Goal: Information Seeking & Learning: Check status

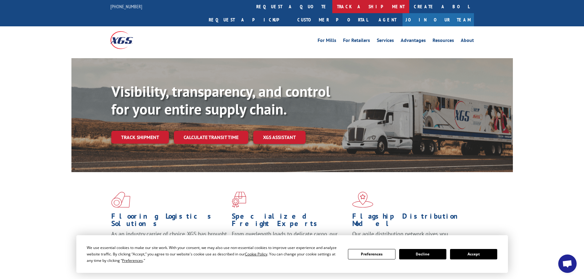
click at [332, 9] on link "track a shipment" at bounding box center [370, 6] width 77 height 13
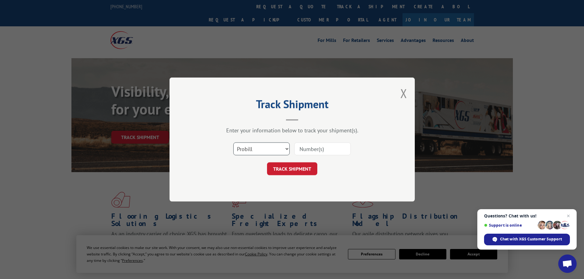
click at [255, 143] on select "Select category... Probill BOL PO" at bounding box center [261, 148] width 56 height 13
select select "po"
click at [233, 142] on select "Select category... Probill BOL PO" at bounding box center [261, 148] width 56 height 13
click at [312, 146] on input at bounding box center [322, 148] width 56 height 13
paste input "06532051"
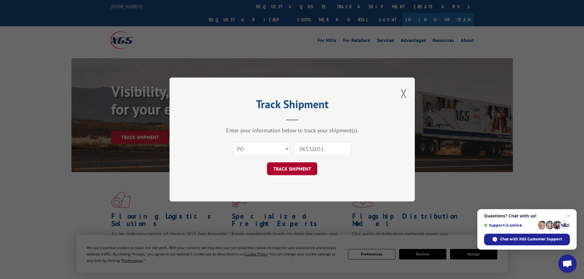
type input "06532051"
click at [303, 167] on button "TRACK SHIPMENT" at bounding box center [292, 168] width 50 height 13
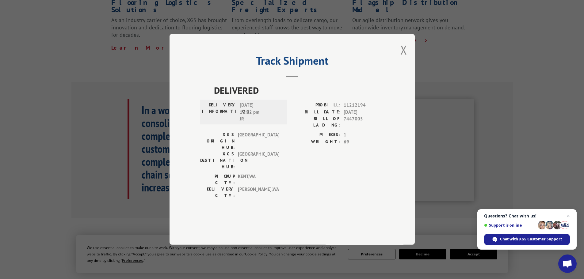
scroll to position [92, 0]
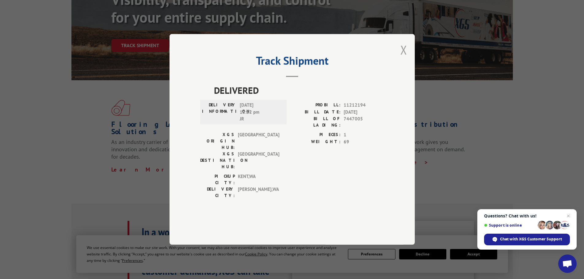
click at [405, 58] on button "Close modal" at bounding box center [403, 50] width 7 height 16
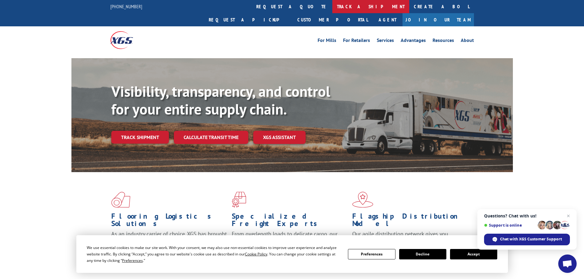
click at [332, 8] on link "track a shipment" at bounding box center [370, 6] width 77 height 13
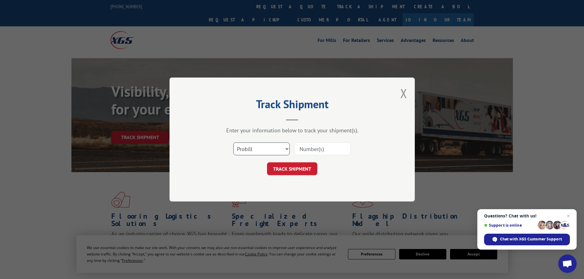
click at [252, 152] on select "Select category... Probill BOL PO" at bounding box center [261, 148] width 56 height 13
select select "bol"
click at [233, 142] on select "Select category... Probill BOL PO" at bounding box center [261, 148] width 56 height 13
click at [305, 147] on input at bounding box center [322, 148] width 56 height 13
paste input "5641732"
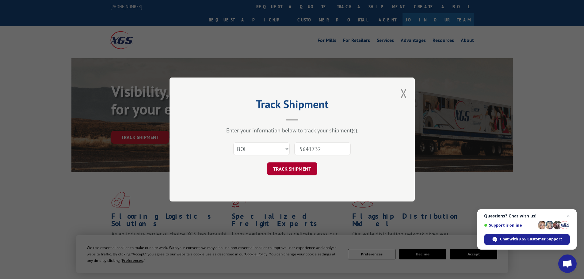
type input "5641732"
click at [285, 168] on button "TRACK SHIPMENT" at bounding box center [292, 168] width 50 height 13
